Goal: Transaction & Acquisition: Purchase product/service

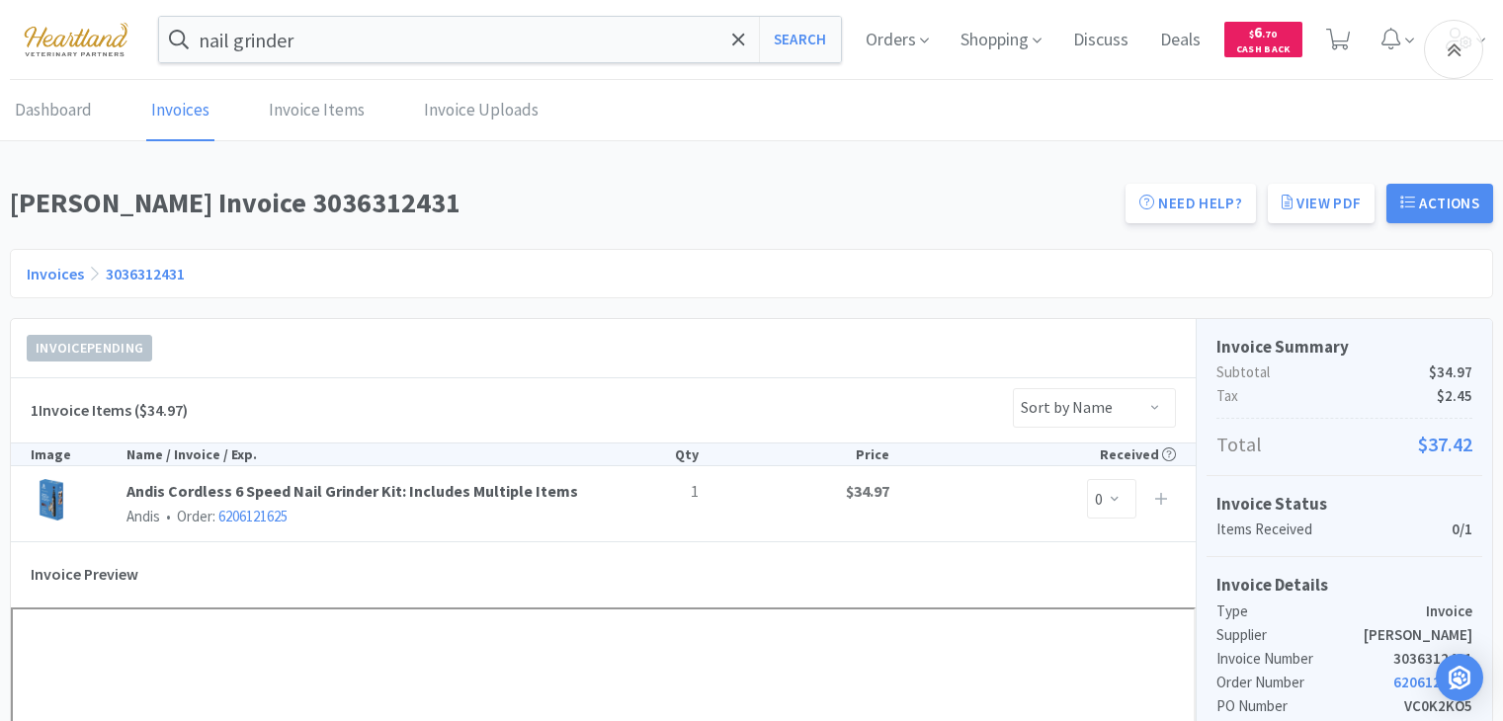
scroll to position [494, 0]
click at [65, 53] on img at bounding box center [76, 39] width 132 height 54
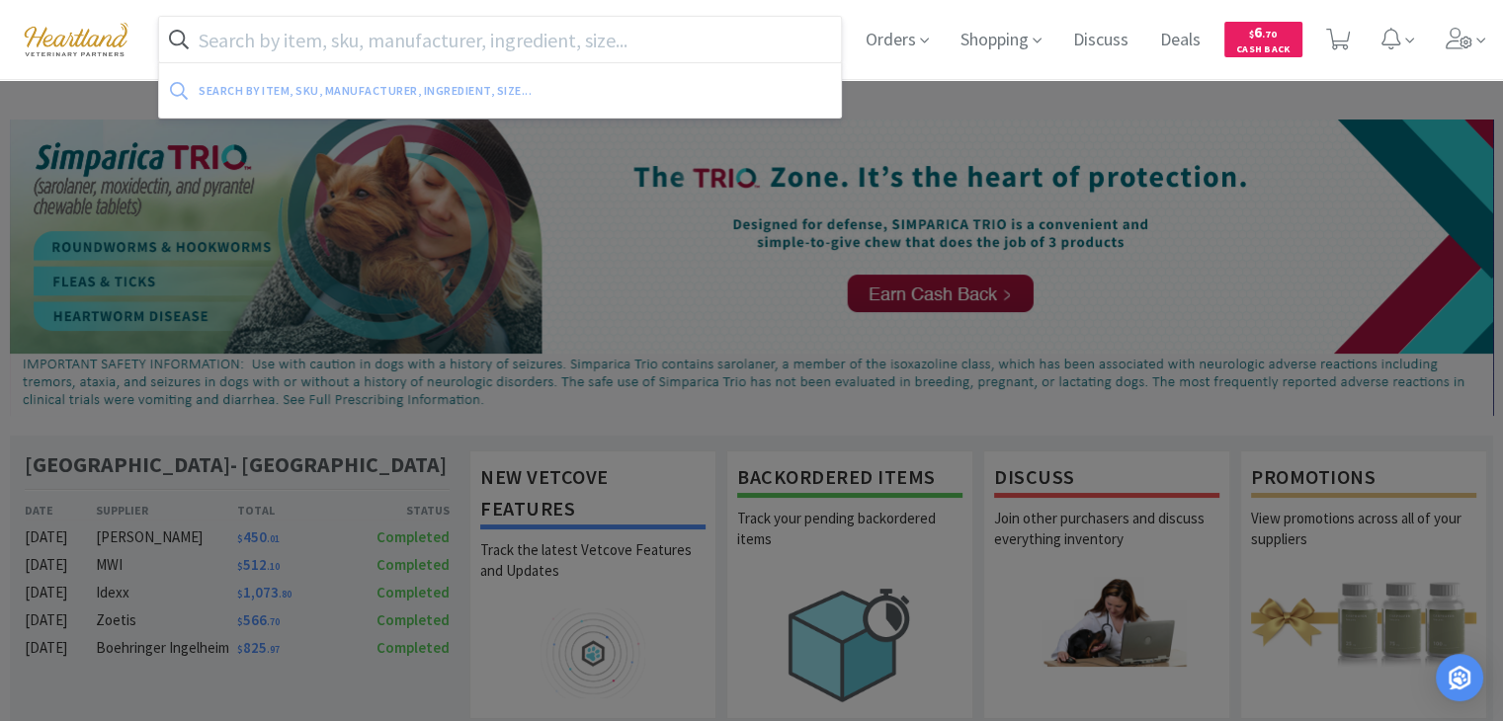
click at [481, 39] on input "text" at bounding box center [500, 39] width 682 height 45
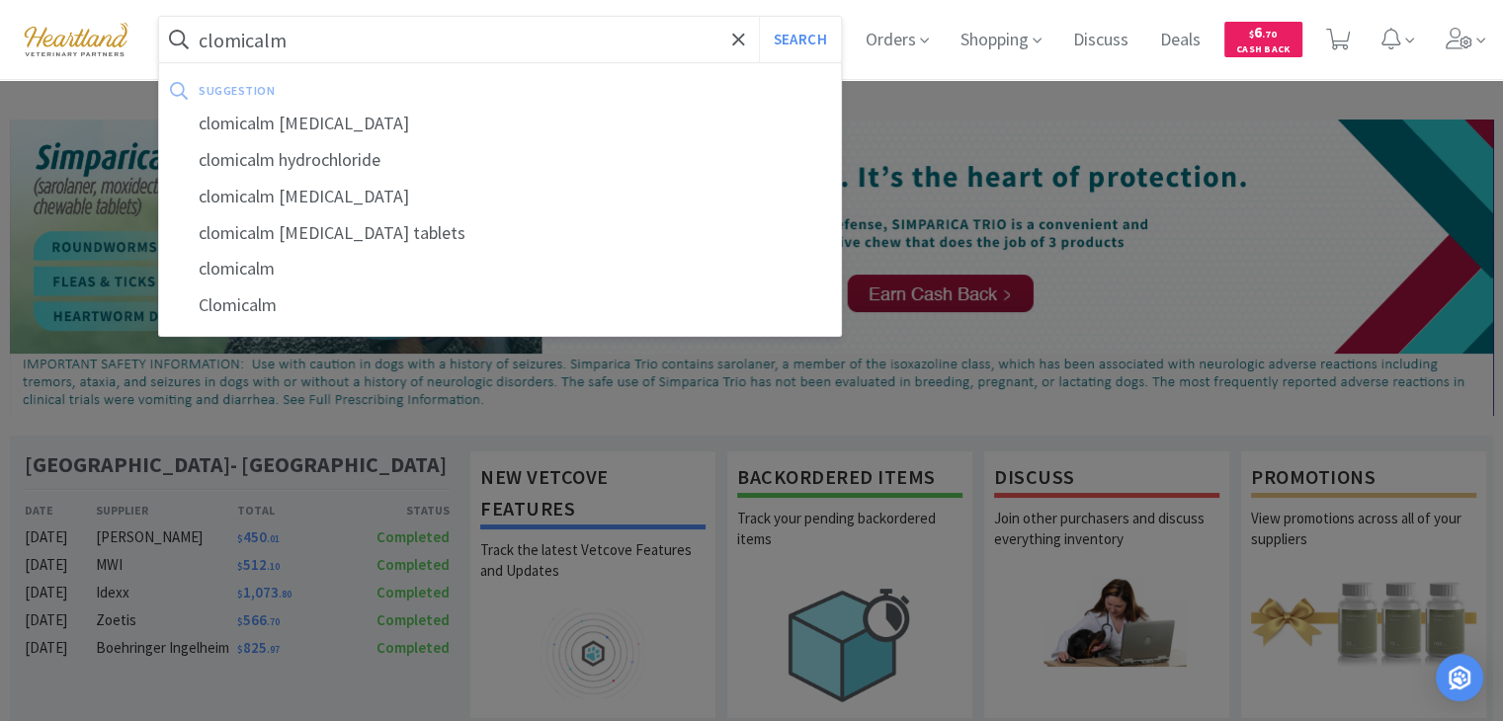
click at [759, 17] on button "Search" at bounding box center [800, 39] width 82 height 45
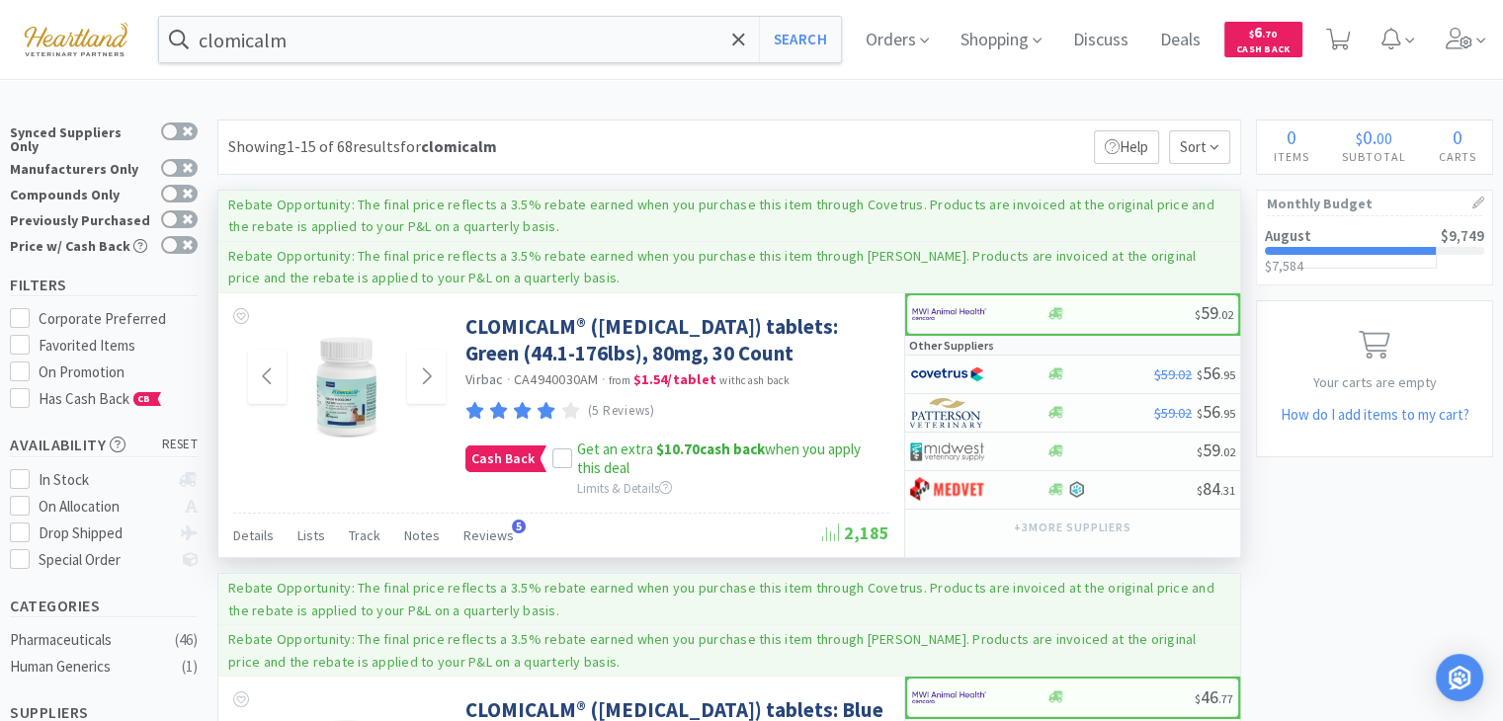
click at [355, 400] on img at bounding box center [347, 377] width 128 height 128
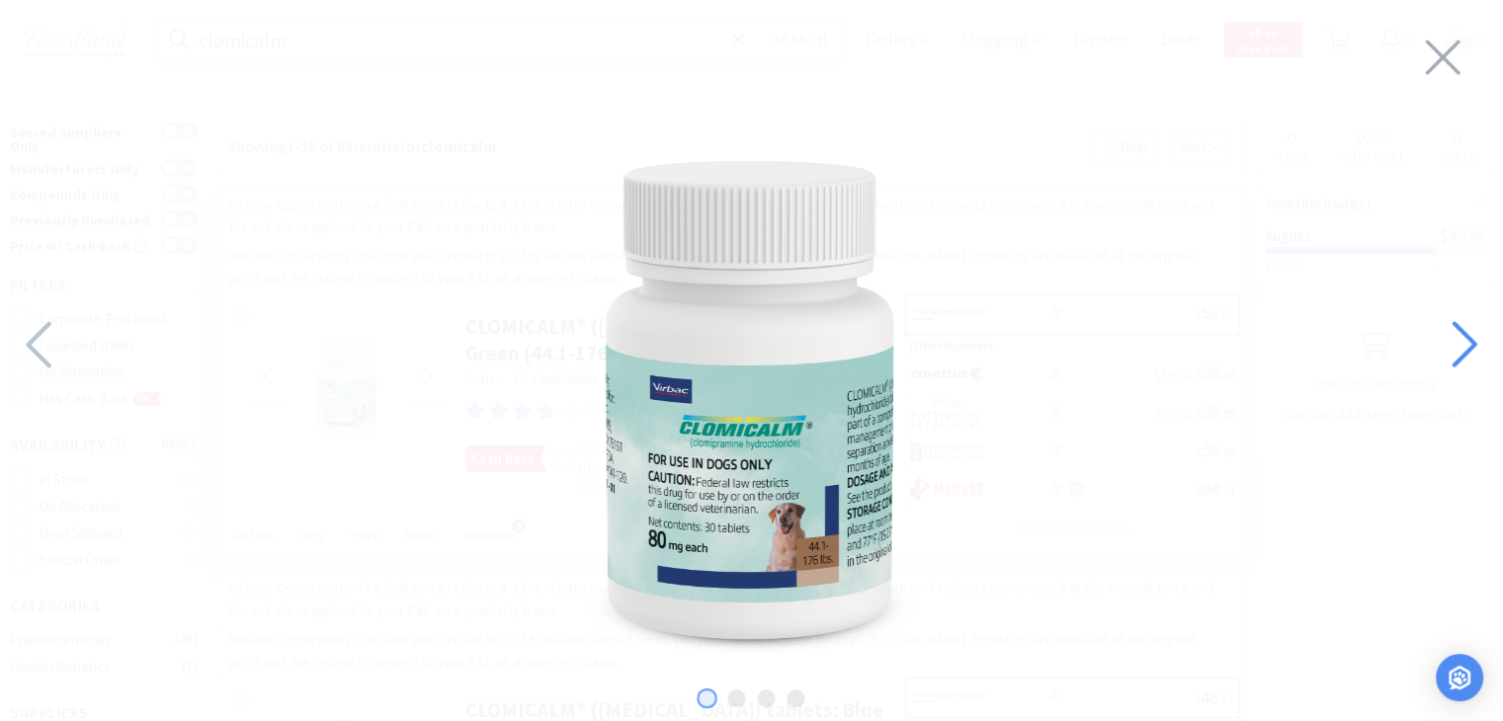
click at [1465, 337] on icon at bounding box center [1464, 345] width 25 height 46
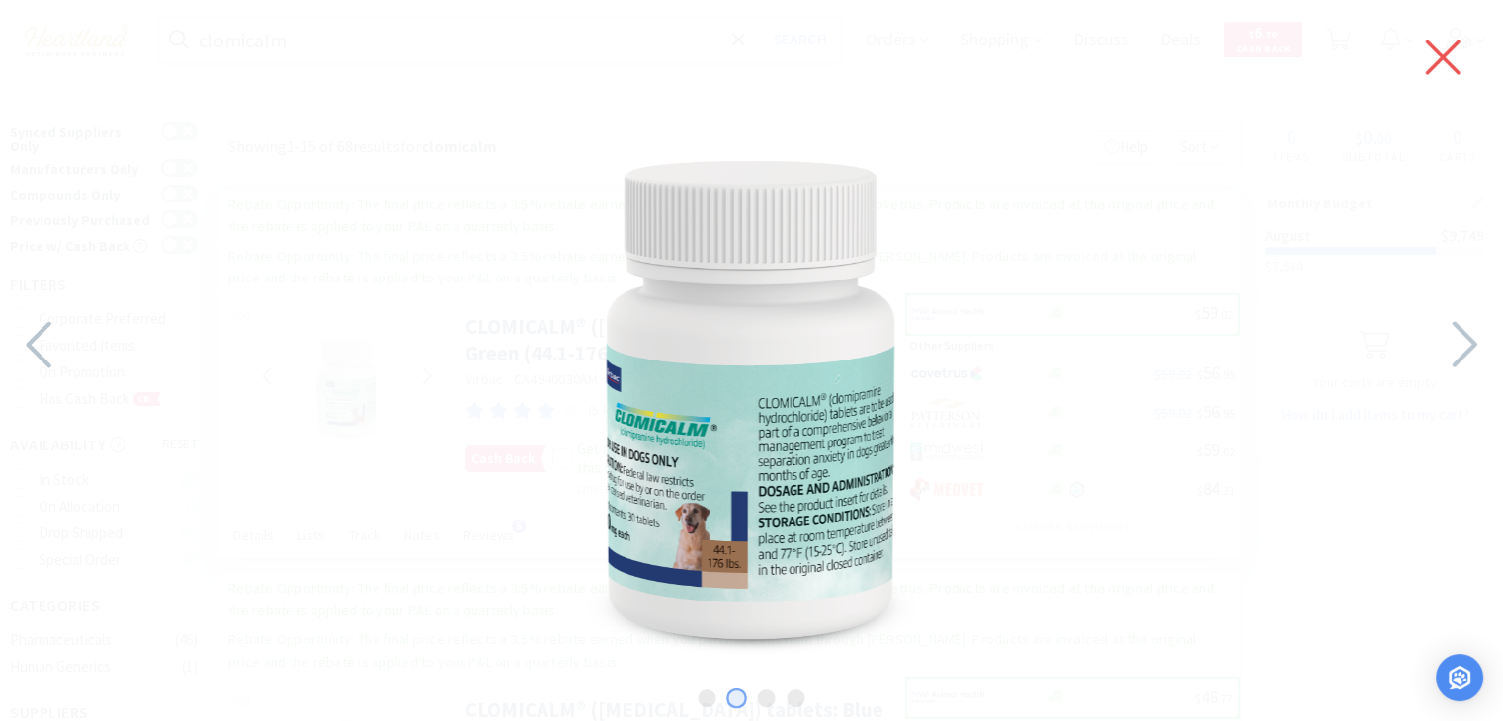
click at [1440, 63] on icon at bounding box center [1443, 57] width 42 height 55
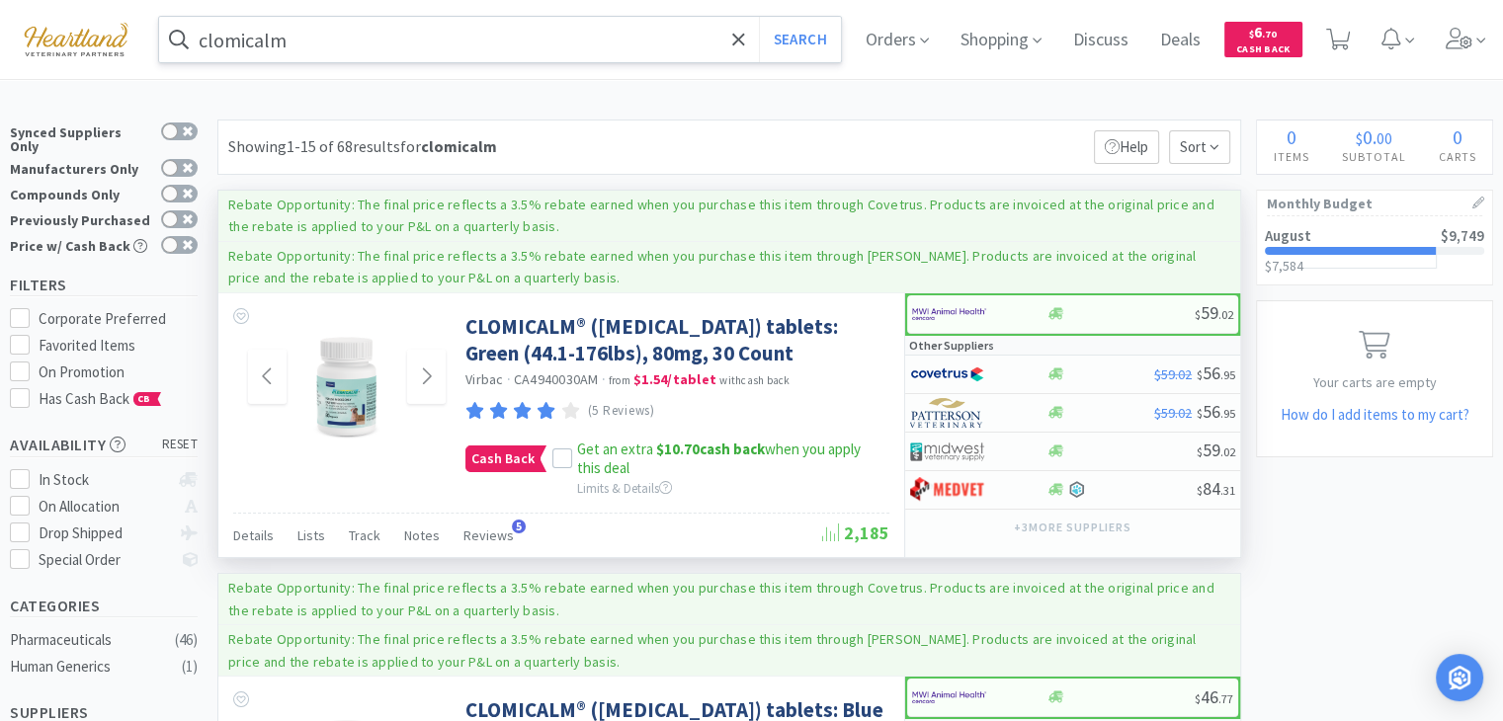
click at [378, 32] on input "clomicalm" at bounding box center [500, 39] width 682 height 45
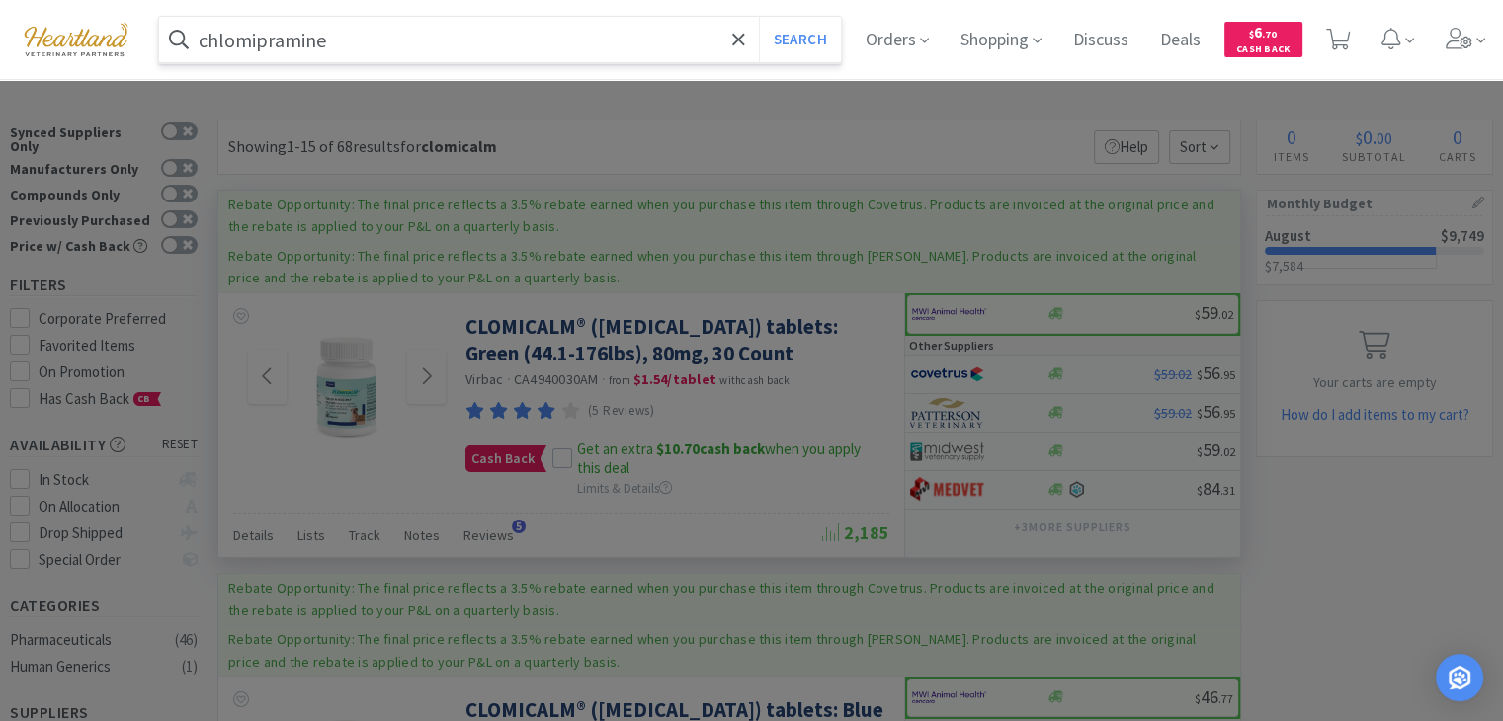
click at [759, 17] on button "Search" at bounding box center [800, 39] width 82 height 45
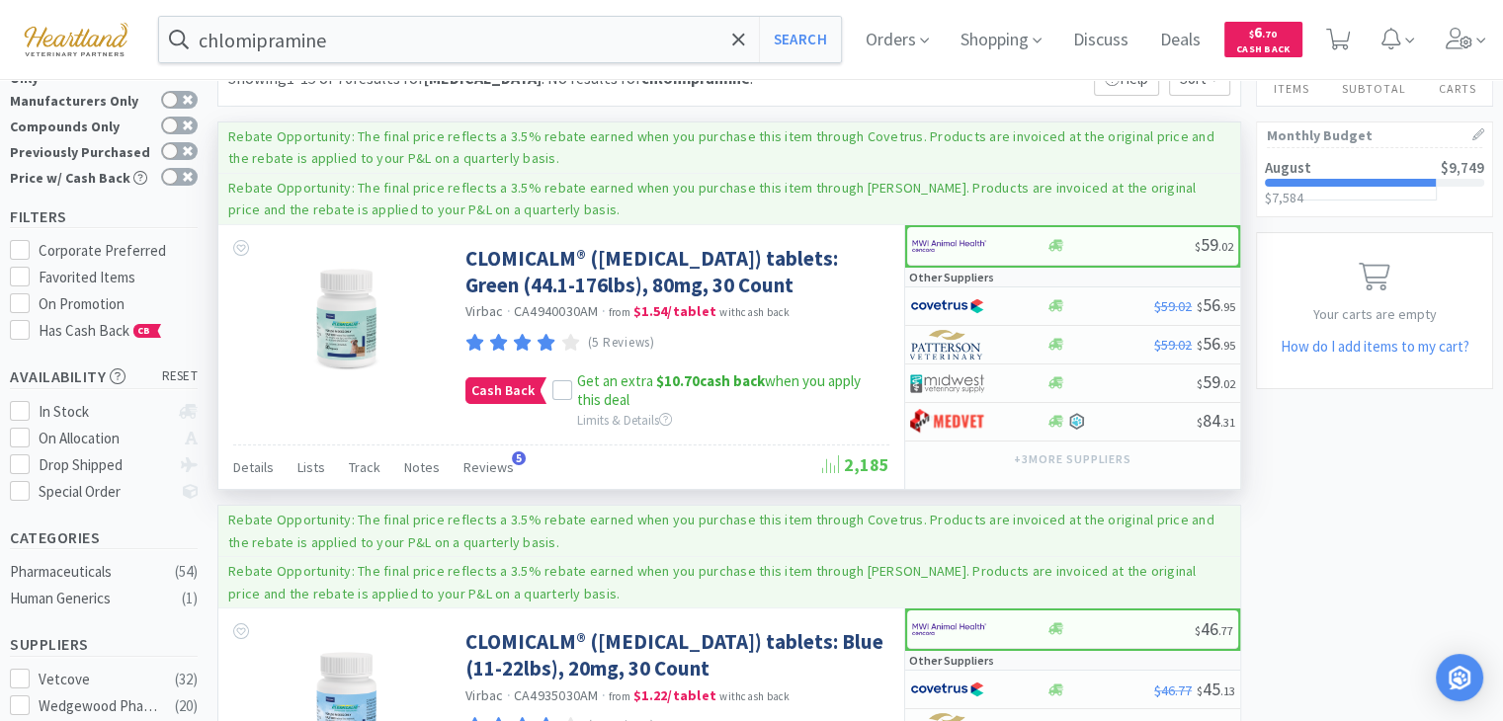
scroll to position [99, 0]
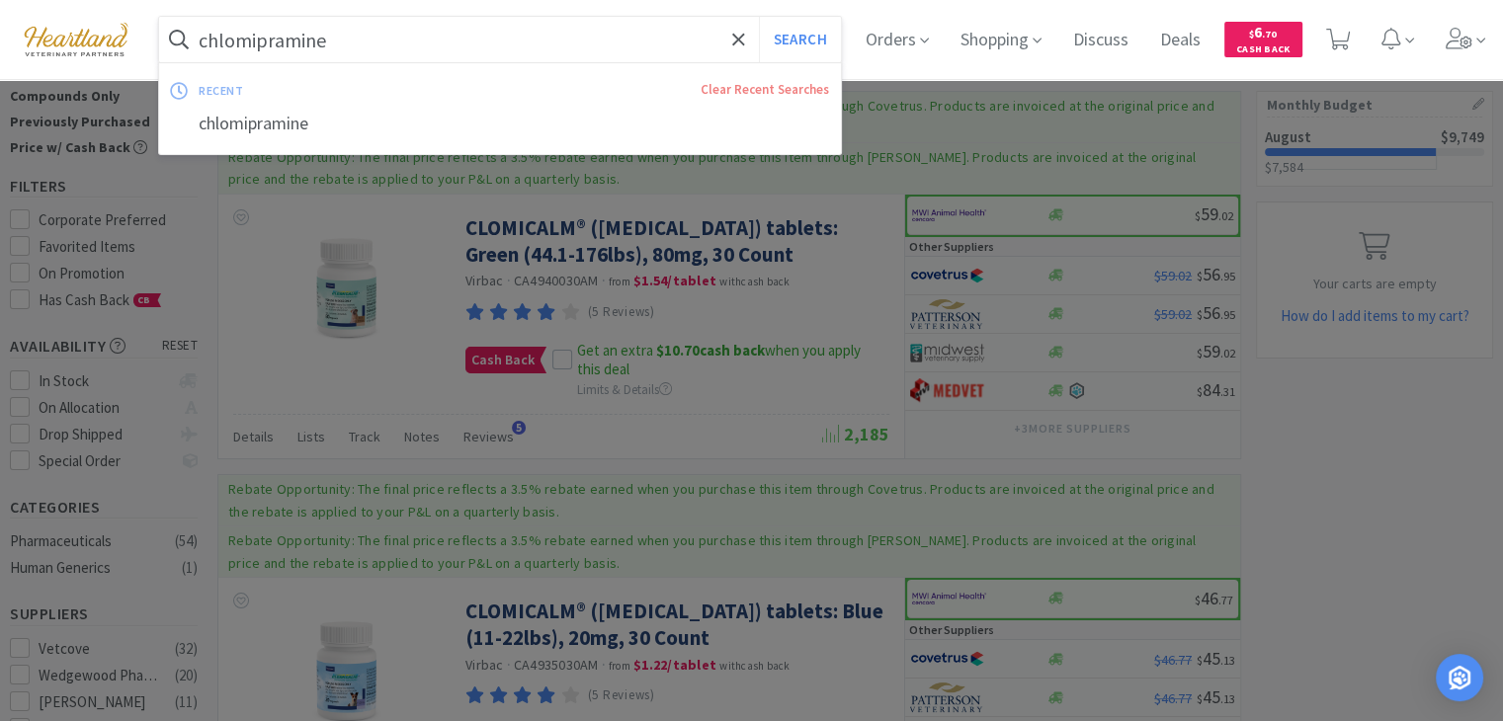
click at [209, 37] on input "chlomipramine" at bounding box center [500, 39] width 682 height 45
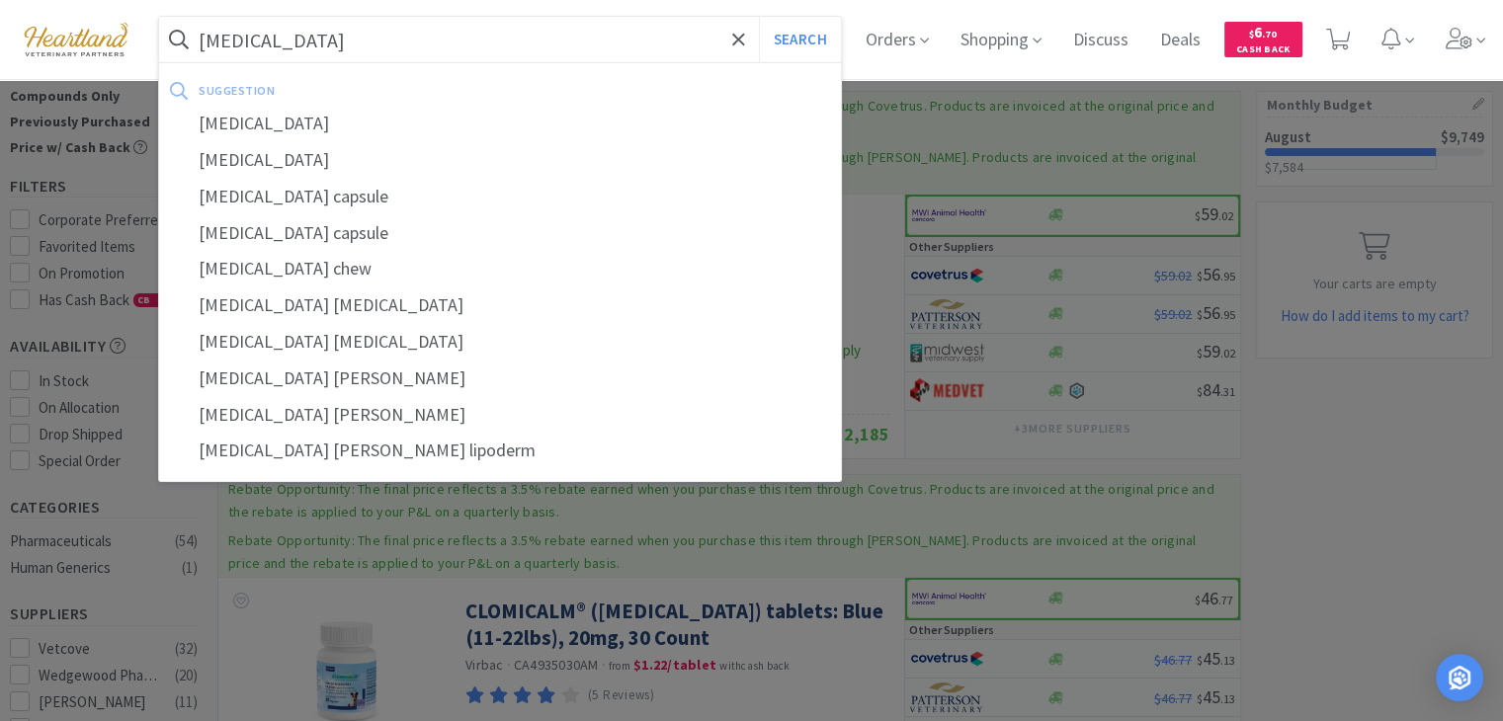
type input "[MEDICAL_DATA]"
click at [759, 17] on button "Search" at bounding box center [800, 39] width 82 height 45
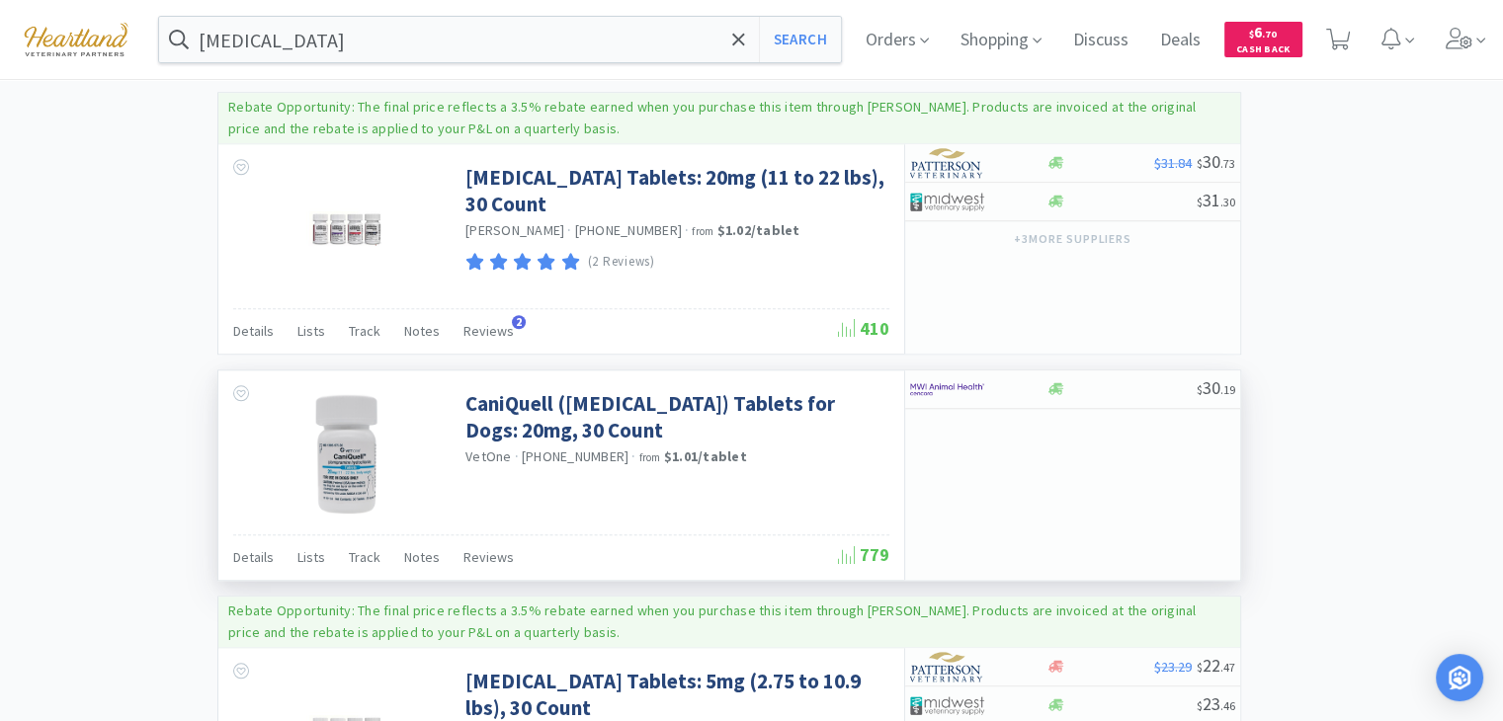
scroll to position [1976, 0]
